Goal: Find specific page/section: Find specific page/section

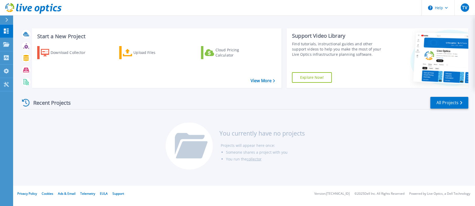
click at [55, 103] on div "Recent Projects" at bounding box center [49, 102] width 58 height 13
click at [441, 102] on link "All Projects" at bounding box center [449, 103] width 38 height 12
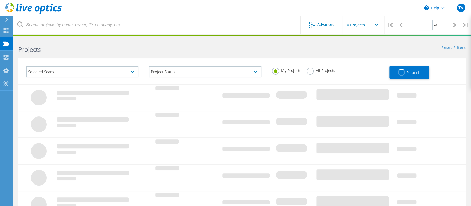
type input "1"
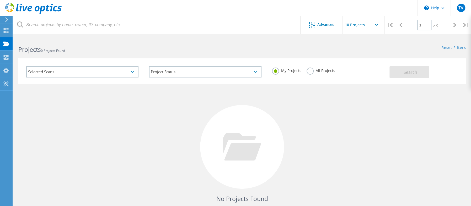
click at [307, 72] on label "All Projects" at bounding box center [320, 70] width 29 height 5
click at [0, 0] on input "All Projects" at bounding box center [0, 0] width 0 height 0
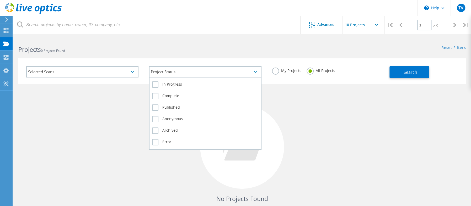
click at [221, 71] on div "Project Status" at bounding box center [205, 71] width 112 height 11
click at [156, 81] on label "In Progress" at bounding box center [205, 84] width 106 height 6
click at [0, 0] on input "In Progress" at bounding box center [0, 0] width 0 height 0
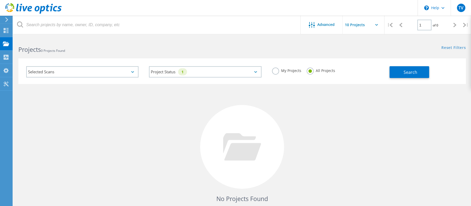
click at [132, 71] on icon at bounding box center [132, 72] width 3 height 2
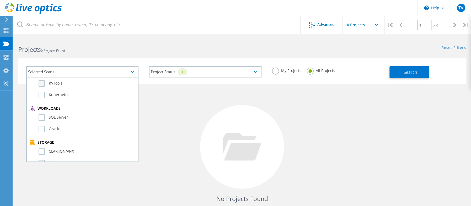
scroll to position [29, 0]
click at [40, 110] on label "RVTools" at bounding box center [87, 113] width 97 height 6
click at [0, 0] on input "RVTools" at bounding box center [0, 0] width 0 height 0
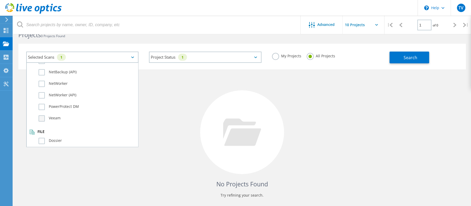
scroll to position [0, 0]
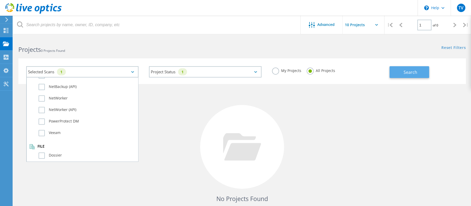
click at [410, 68] on button "Search" at bounding box center [409, 72] width 40 height 12
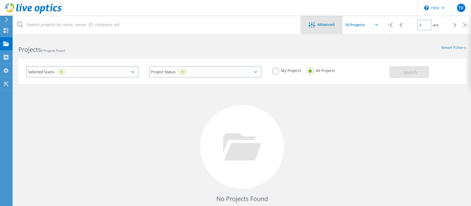
click at [319, 26] on span "Advanced" at bounding box center [325, 25] width 17 height 4
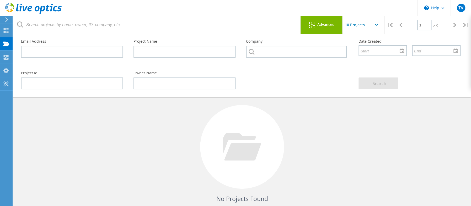
click at [319, 26] on span "Advanced" at bounding box center [325, 25] width 17 height 4
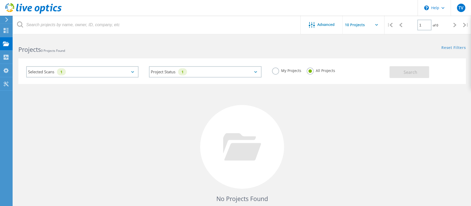
click at [358, 24] on input "text" at bounding box center [368, 25] width 52 height 18
click at [146, 49] on h2 "Projects 0 Projects Found" at bounding box center [127, 49] width 218 height 9
click at [5, 70] on use at bounding box center [5, 70] width 5 height 5
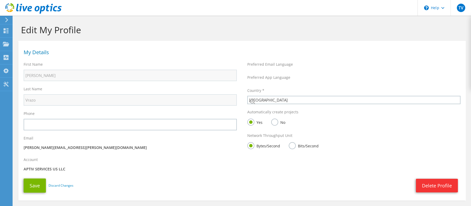
select select "224"
